Goal: Check status: Check status

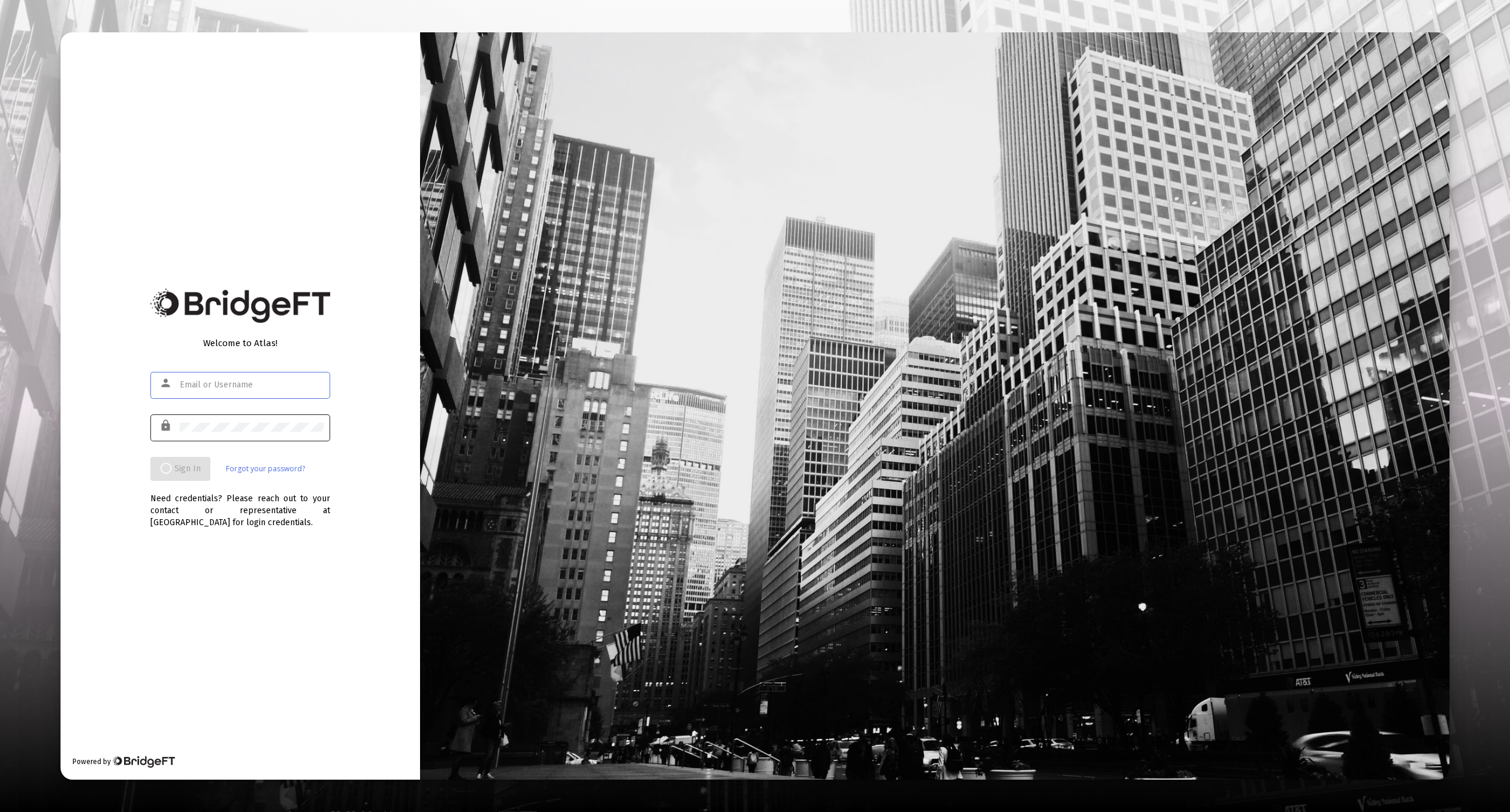
type input "[EMAIL_ADDRESS][DOMAIN_NAME]"
click at [274, 434] on div at bounding box center [252, 427] width 144 height 29
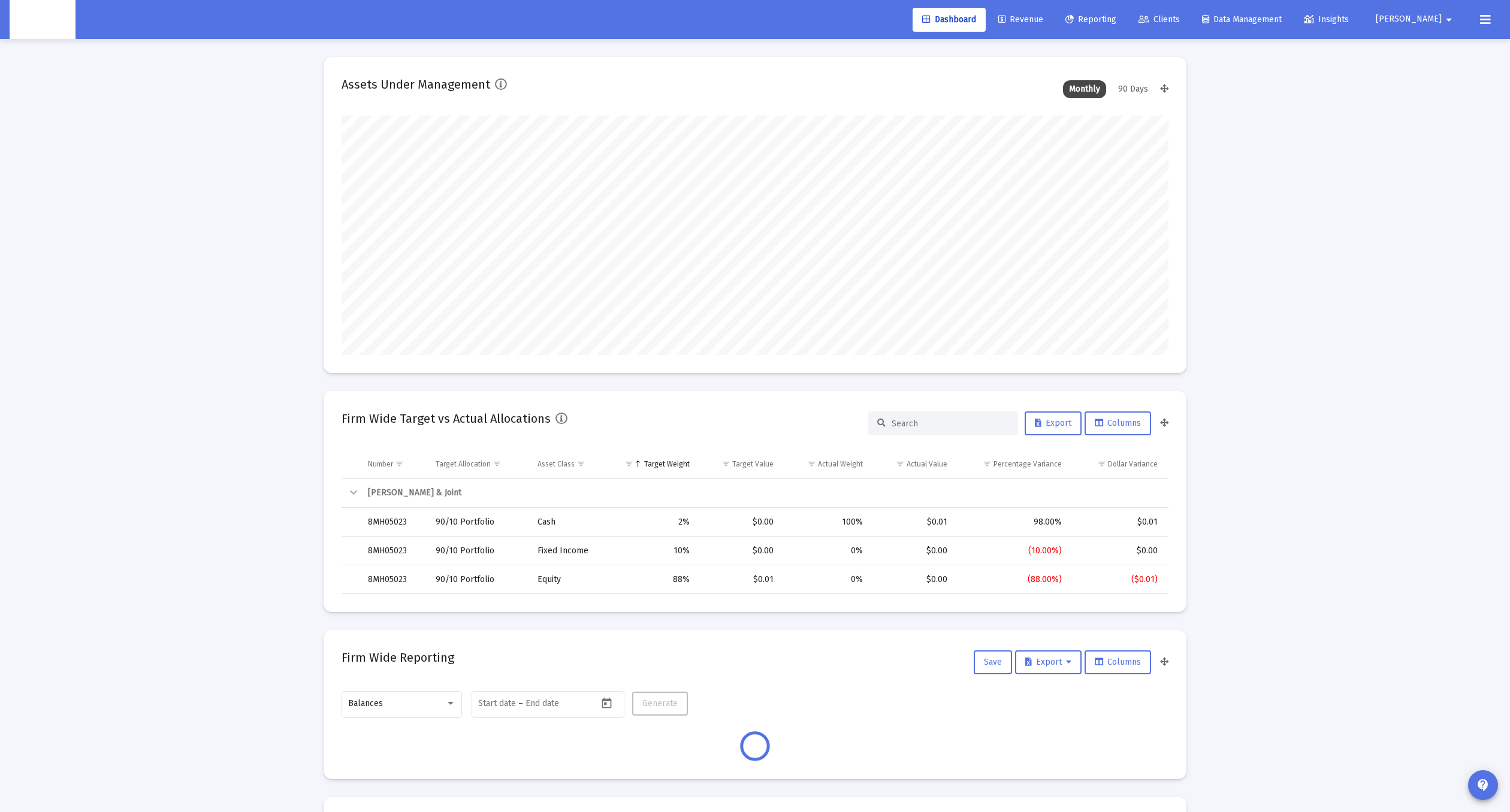
scroll to position [239, 445]
click at [1189, 22] on link "Clients" at bounding box center [1159, 19] width 60 height 24
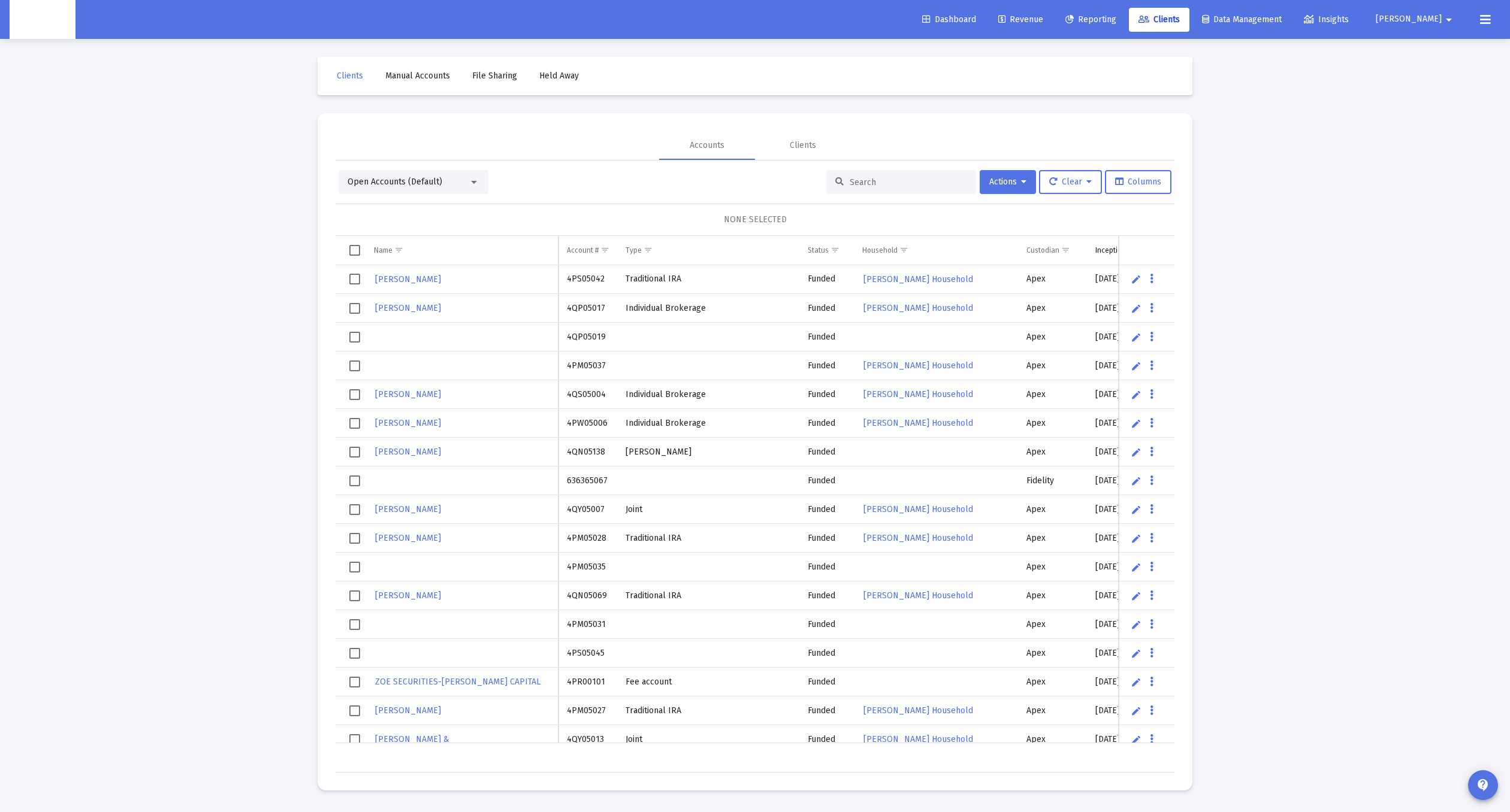
click at [912, 197] on div "Open Accounts (Default) Actions Clear Columns NONE SELECTED Name Name Account #…" at bounding box center [755, 471] width 839 height 603
click at [912, 185] on input at bounding box center [909, 182] width 118 height 10
paste input "4PD05007"
type input "4PD05007"
